Goal: Transaction & Acquisition: Purchase product/service

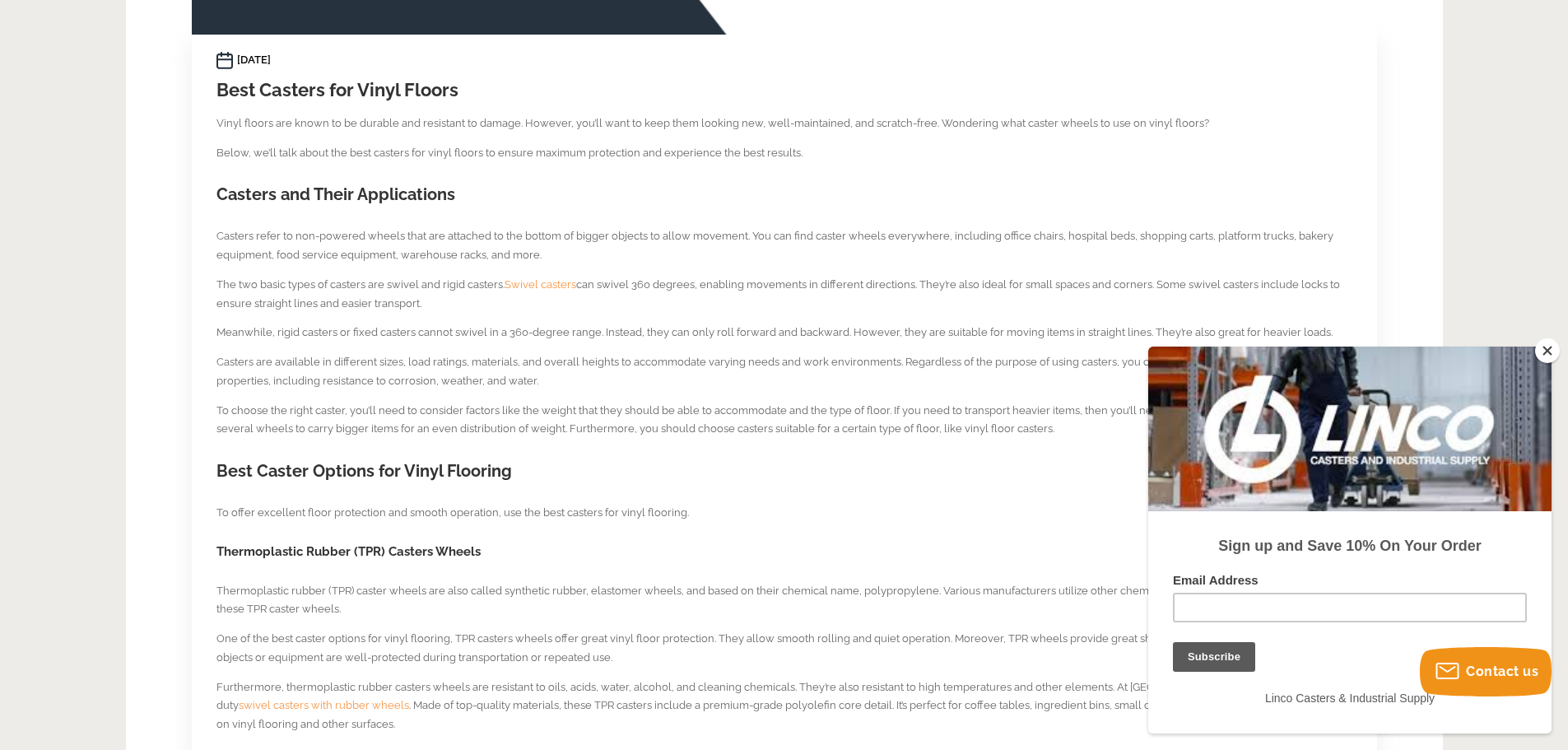
scroll to position [823, 0]
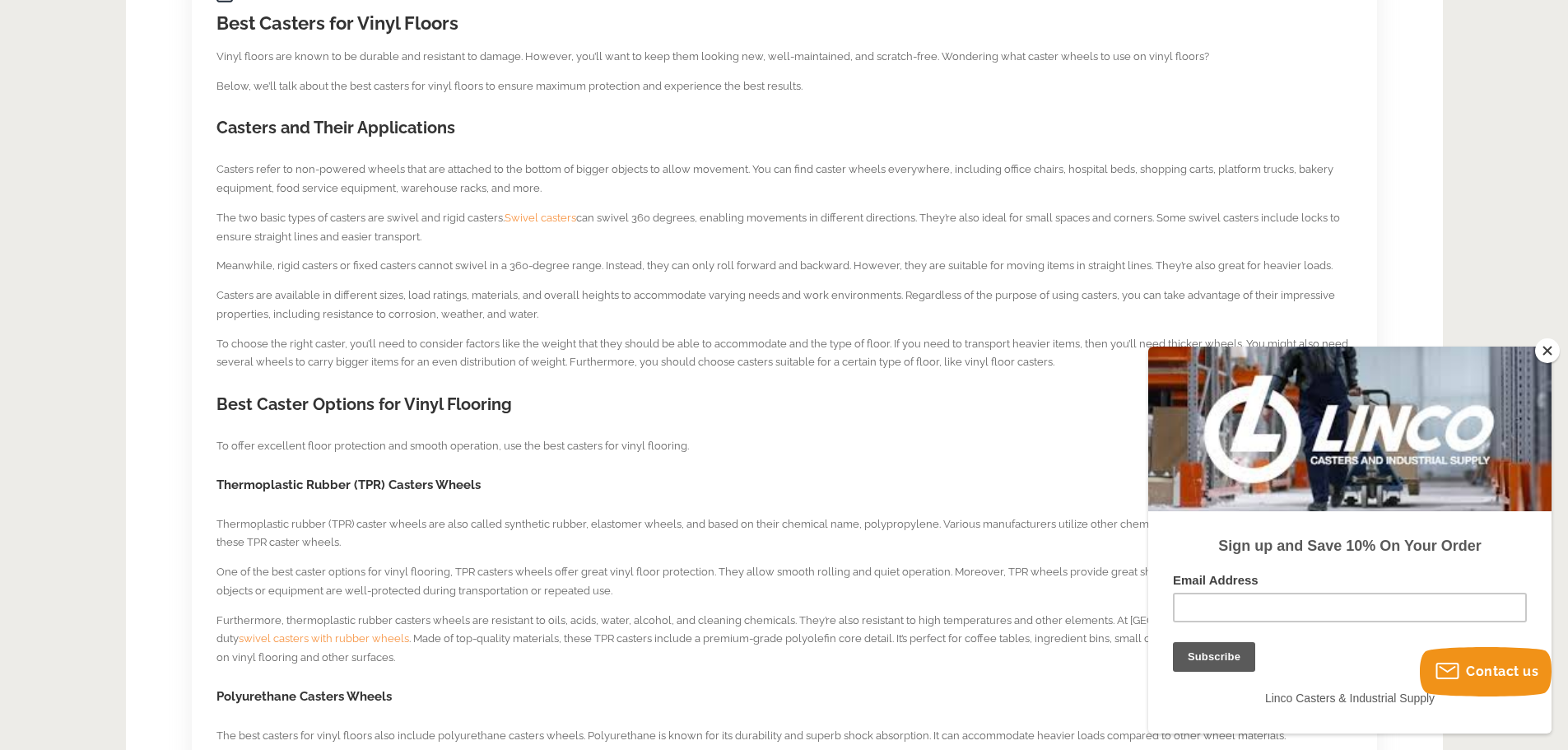
click at [1550, 353] on button "Close" at bounding box center [1547, 351] width 25 height 25
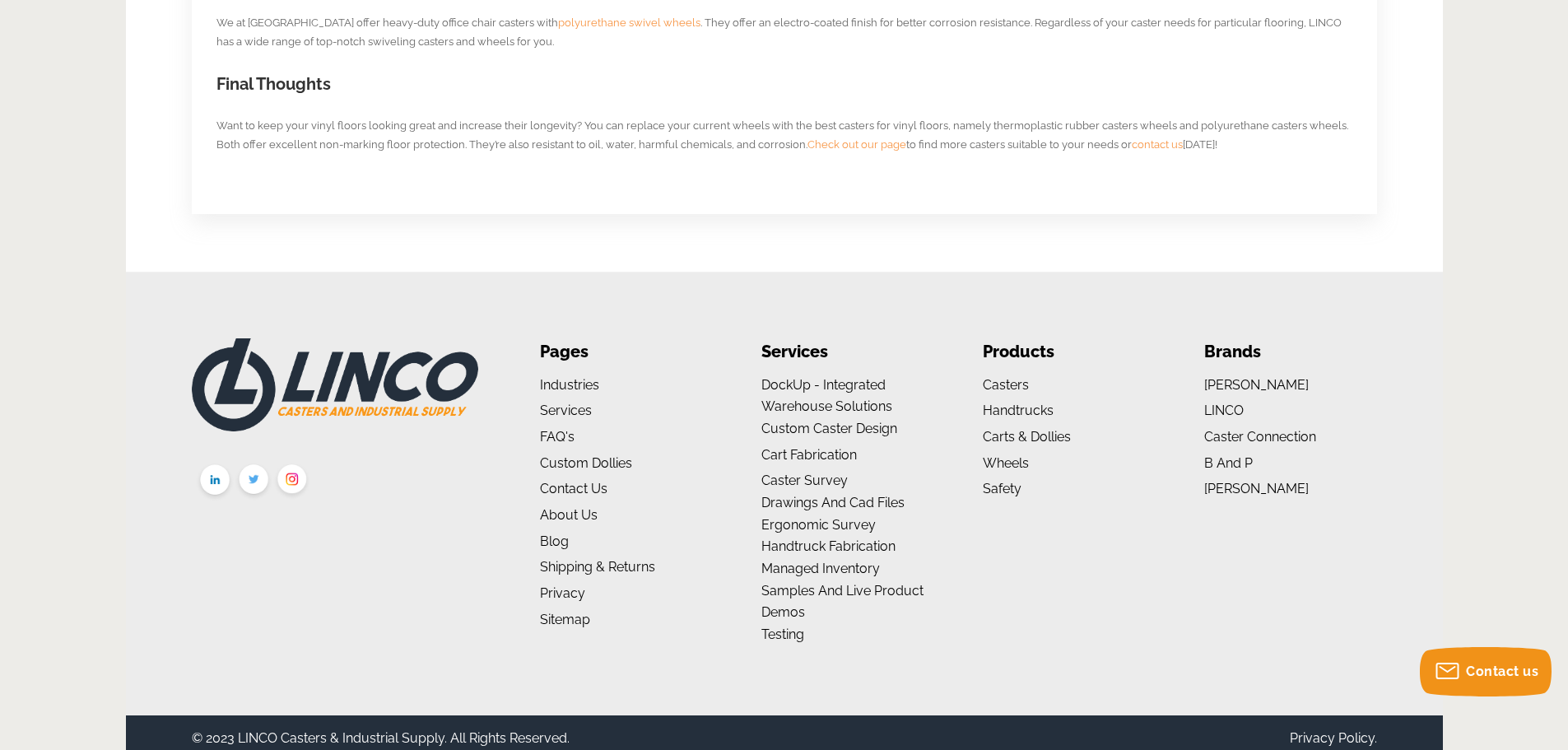
scroll to position [1684, 0]
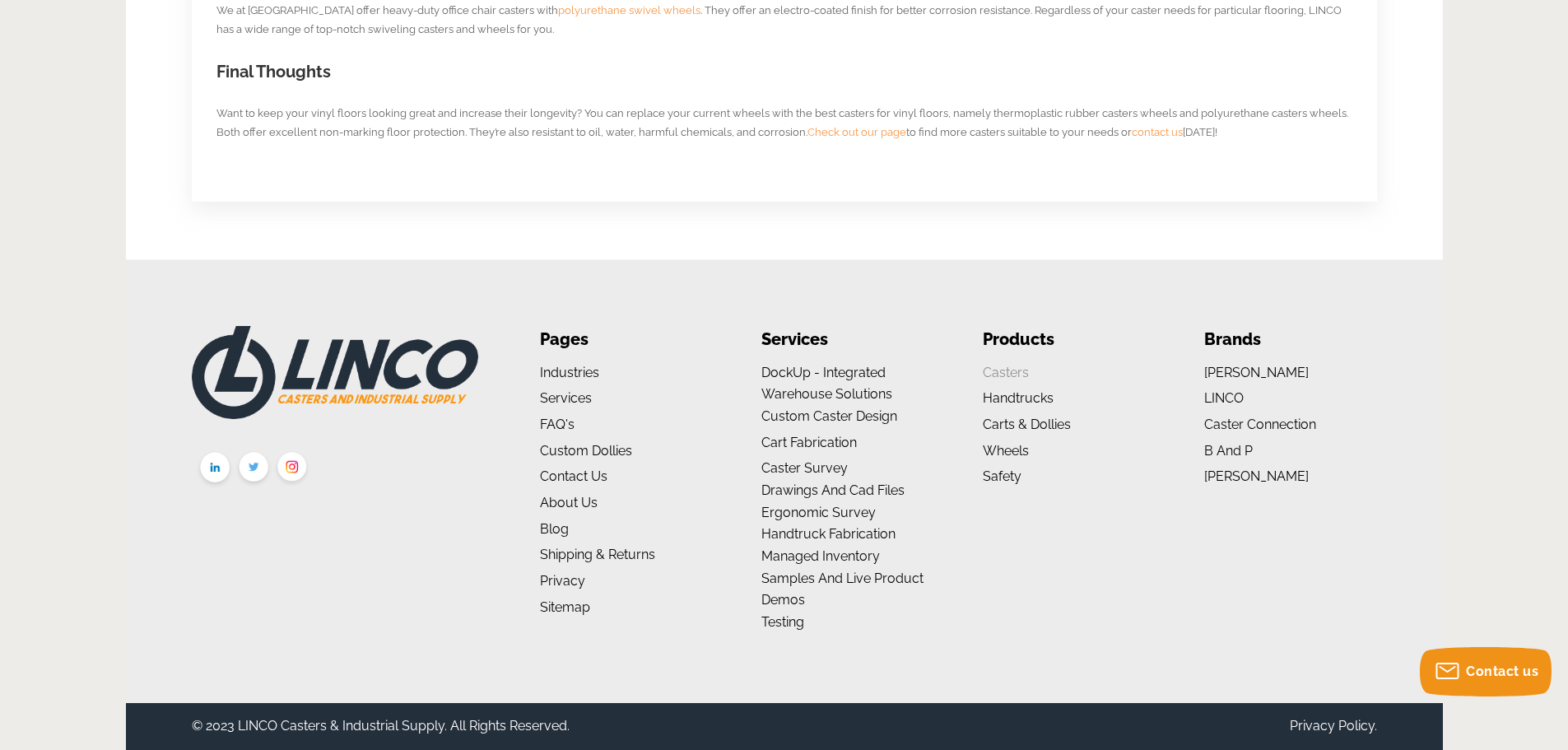
click at [998, 368] on link "Casters" at bounding box center [1005, 372] width 46 height 16
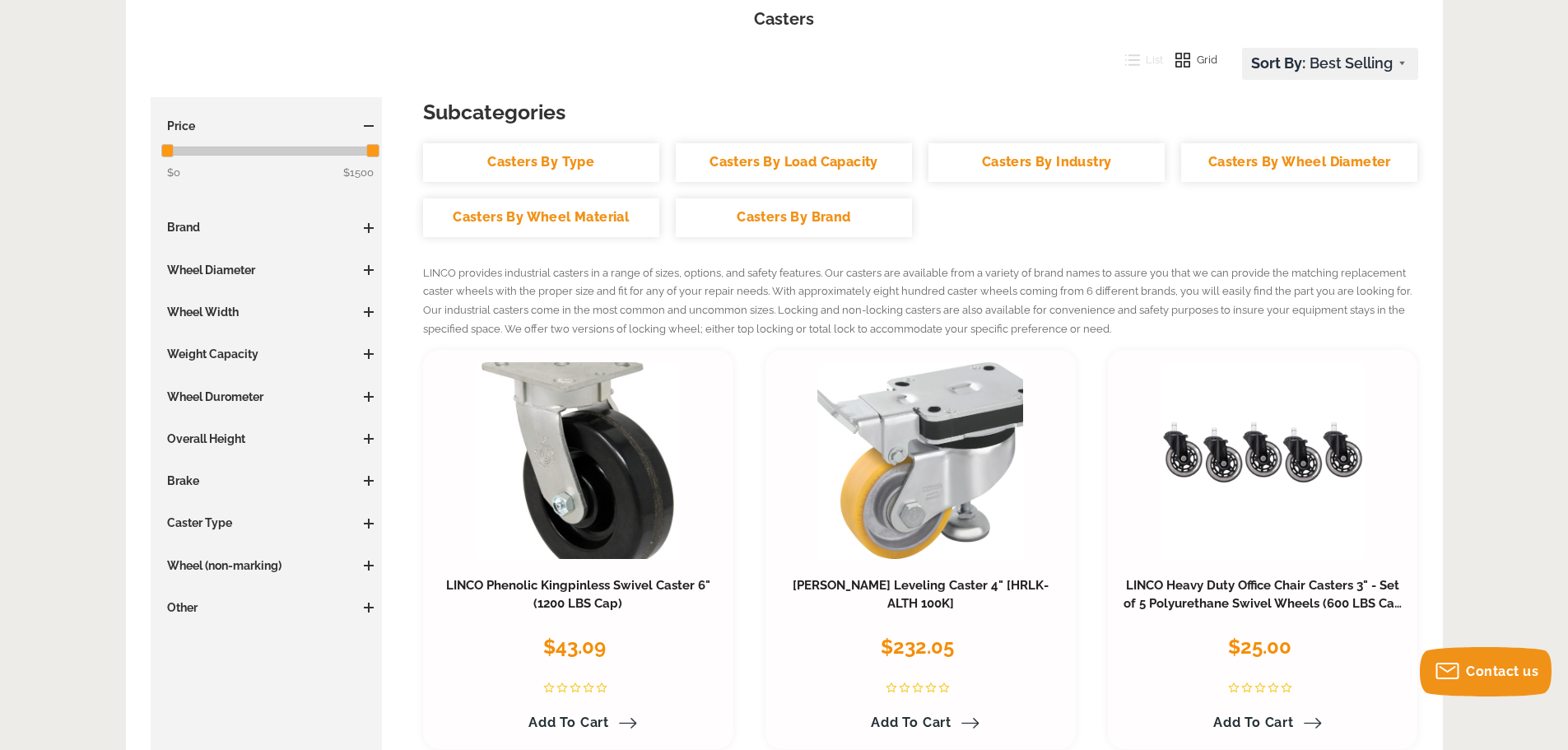
scroll to position [247, 0]
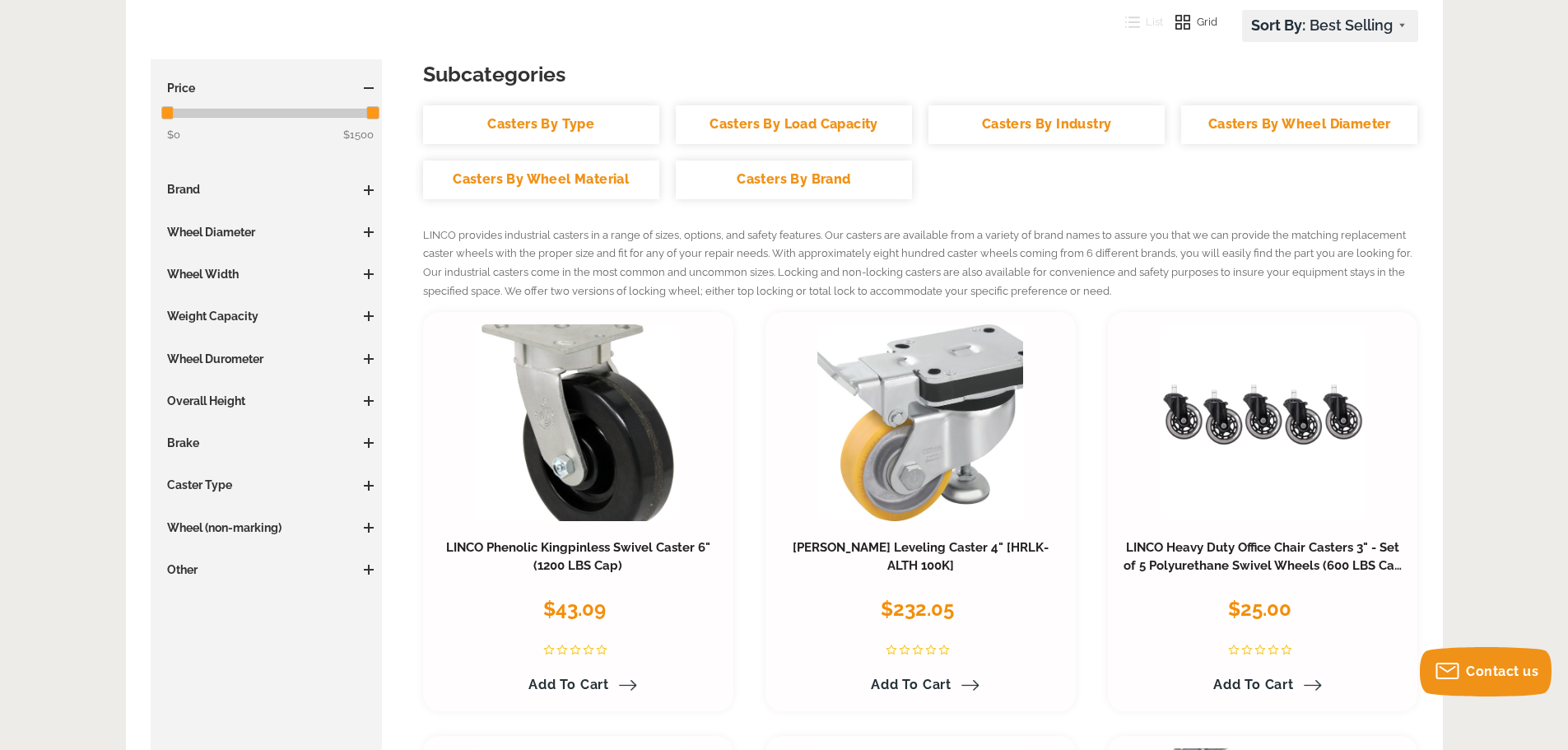
click at [560, 124] on link "Casters By Type" at bounding box center [540, 124] width 236 height 38
click at [515, 177] on link "Casters By Wheel Material" at bounding box center [540, 179] width 236 height 38
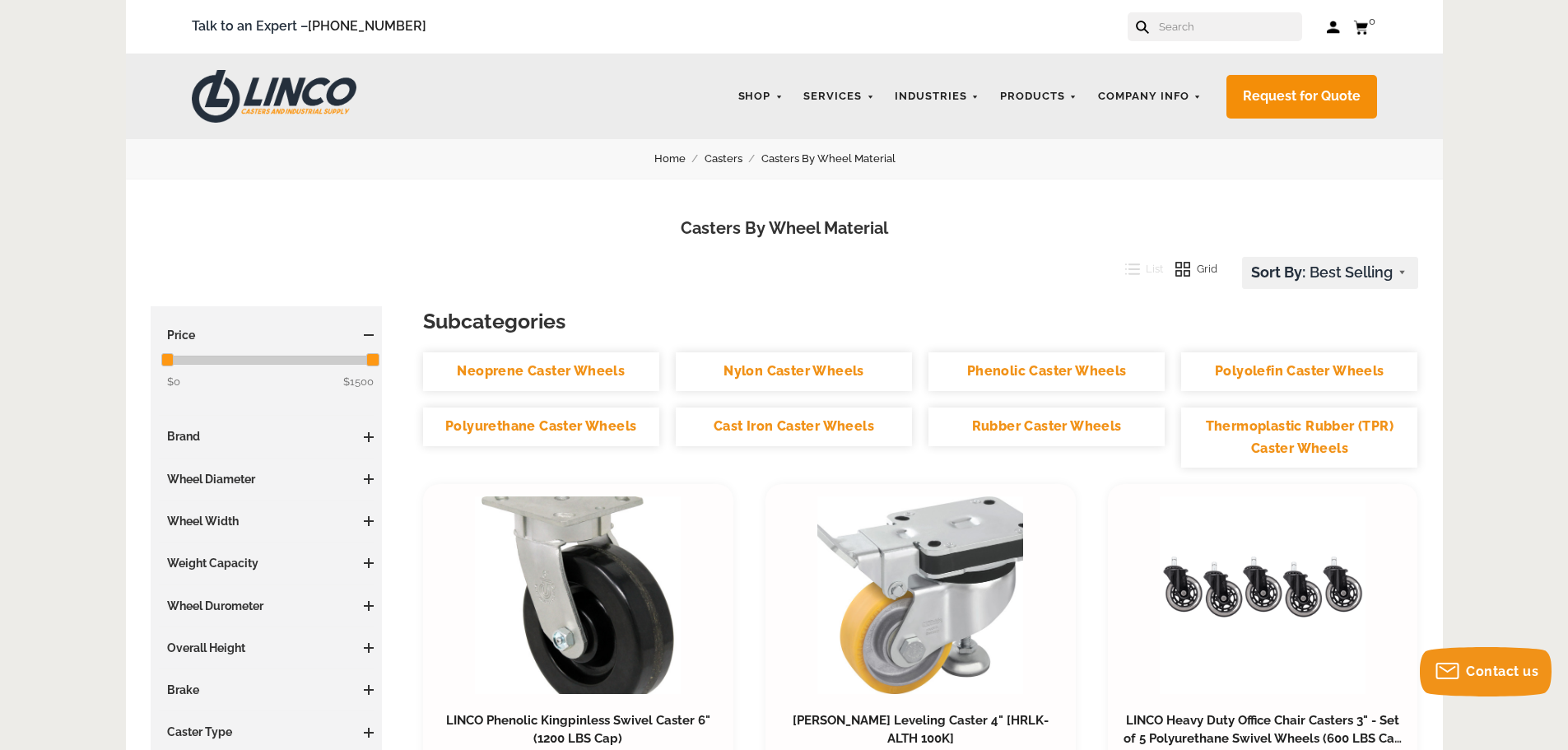
click at [577, 423] on link "Polyurethane Caster Wheels" at bounding box center [540, 426] width 236 height 38
click at [1269, 437] on link "Thermoplastic Rubber (TPR) Caster Wheels" at bounding box center [1299, 437] width 236 height 60
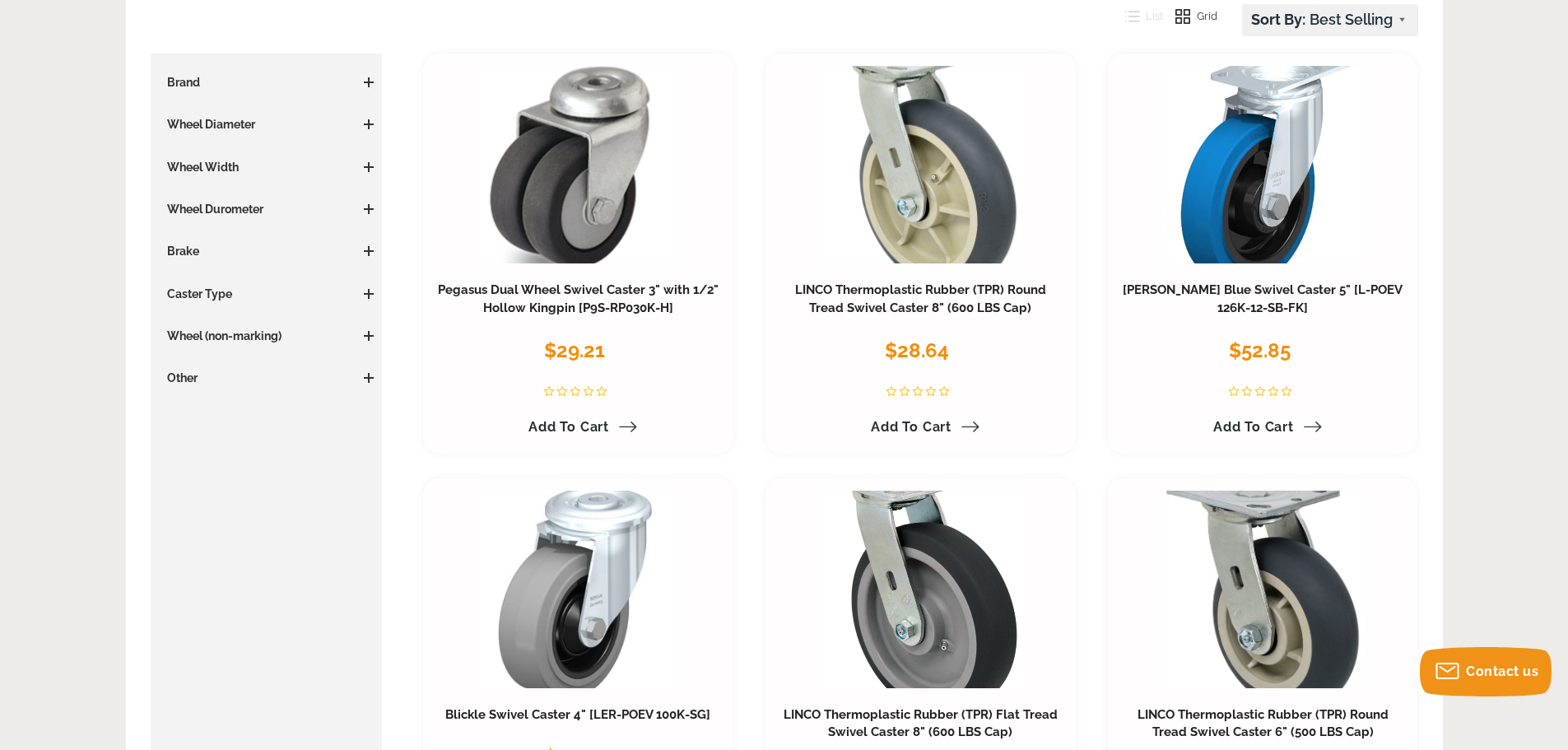
scroll to position [411, 0]
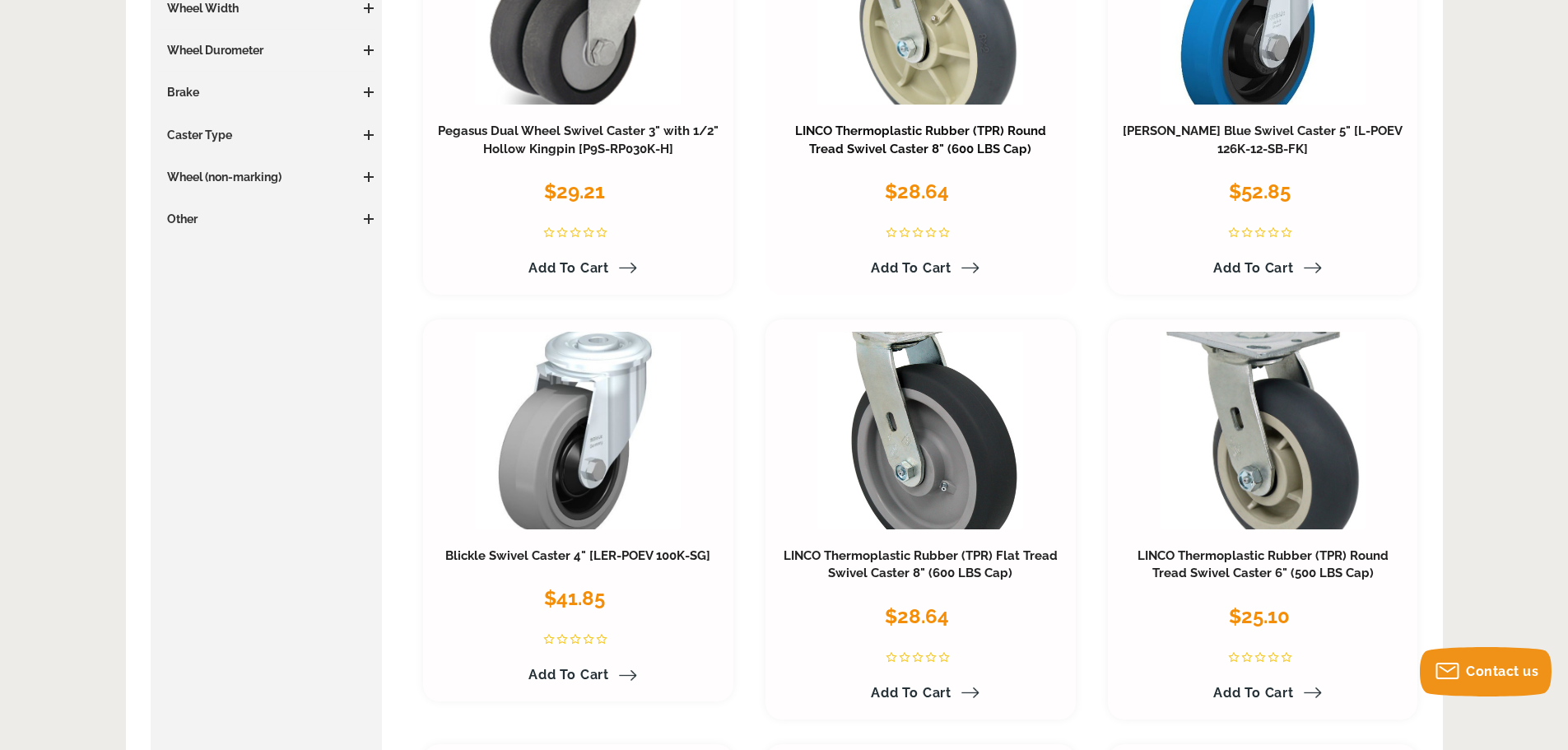
click at [942, 136] on link "LINCO Thermoplastic Rubber (TPR) Round Tread Swivel Caster 8" (600 LBS Cap)" at bounding box center [920, 139] width 251 height 33
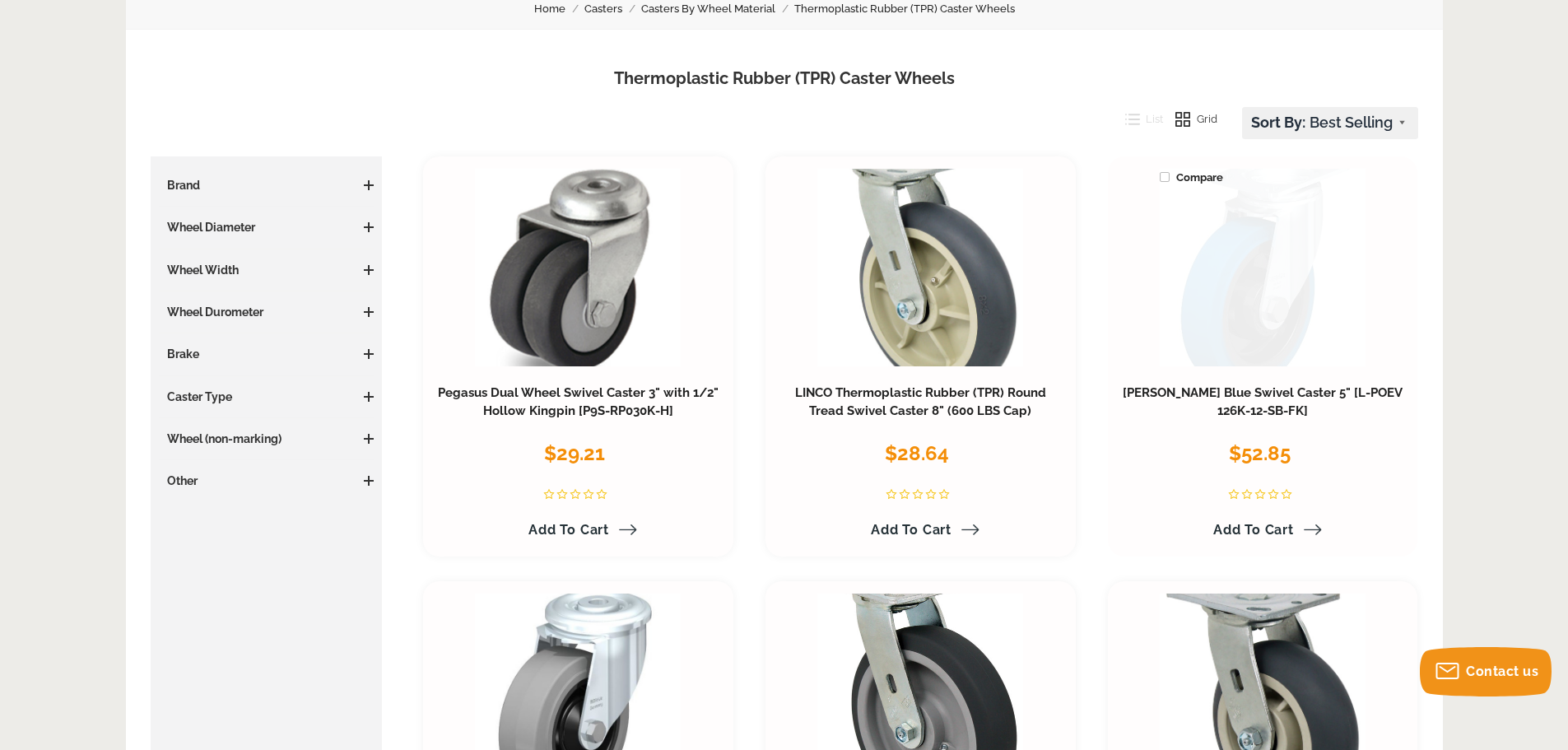
scroll to position [164, 0]
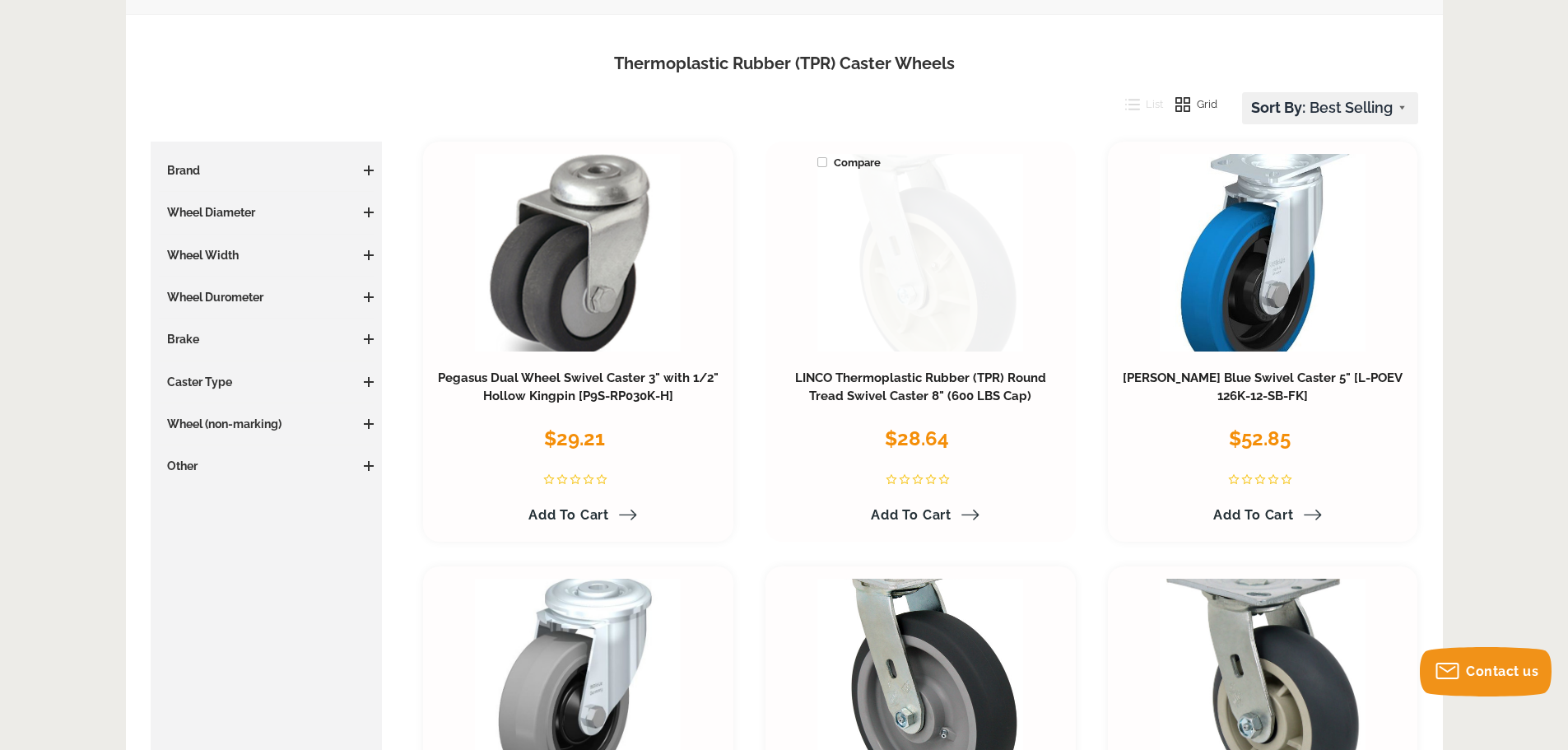
click at [906, 304] on link at bounding box center [920, 253] width 206 height 198
